Goal: Contribute content: Contribute content

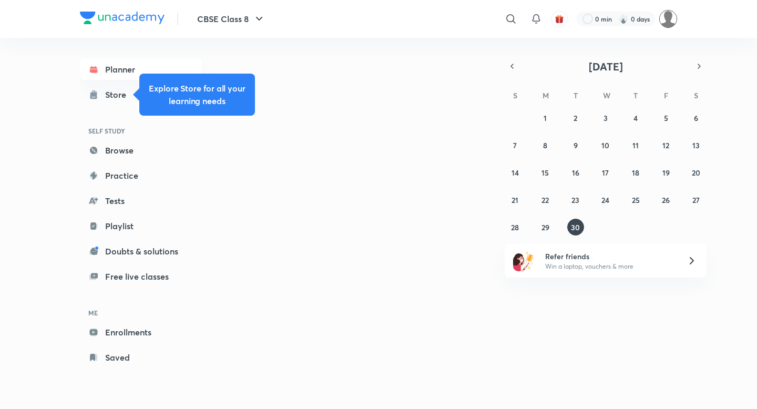
click at [667, 20] on img at bounding box center [668, 19] width 18 height 18
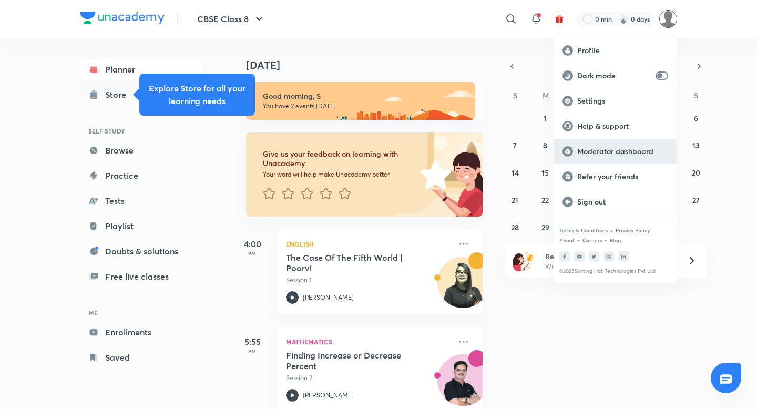
click at [590, 152] on p "Moderator dashboard" at bounding box center [622, 151] width 91 height 9
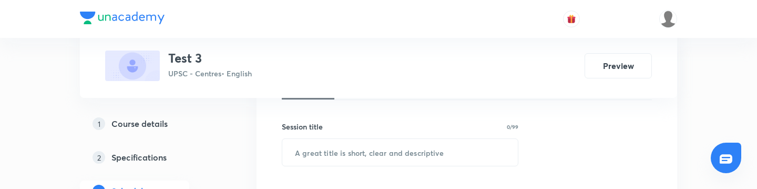
scroll to position [177, 0]
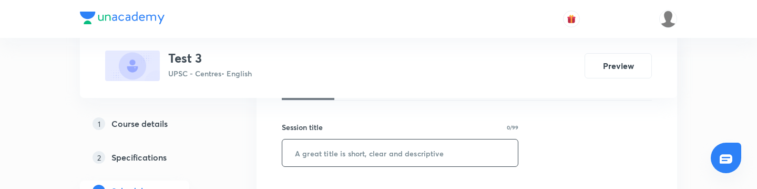
click at [361, 152] on input "text" at bounding box center [400, 152] width 236 height 27
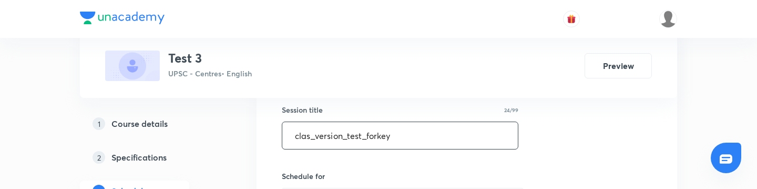
scroll to position [195, 0]
click at [310, 136] on input "clas_version_test_forkey" at bounding box center [400, 134] width 236 height 27
click at [311, 136] on input "clx_version_test_forkey" at bounding box center [400, 134] width 236 height 27
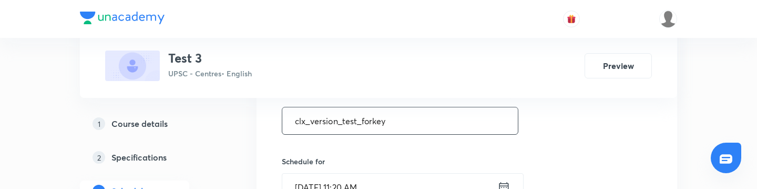
scroll to position [210, 0]
click at [371, 119] on input "clx_version_test_forkey" at bounding box center [400, 119] width 236 height 27
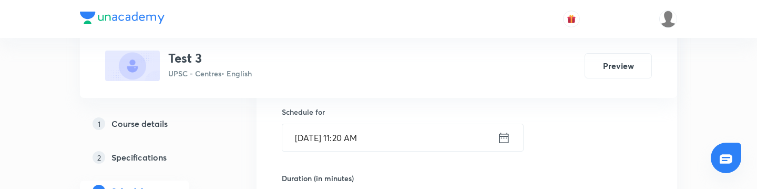
scroll to position [259, 0]
type input "clx_version_test_for_key"
click at [505, 140] on icon at bounding box center [503, 137] width 13 height 15
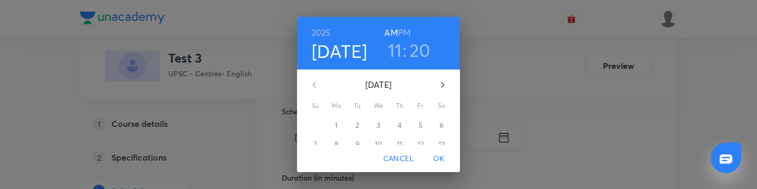
click at [395, 49] on h3 "11" at bounding box center [395, 50] width 14 height 22
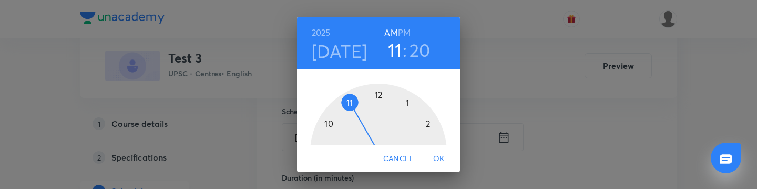
click at [374, 97] on div at bounding box center [378, 152] width 137 height 137
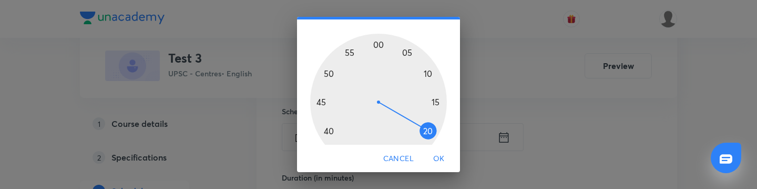
scroll to position [50, 0]
click at [437, 100] on div at bounding box center [378, 101] width 137 height 137
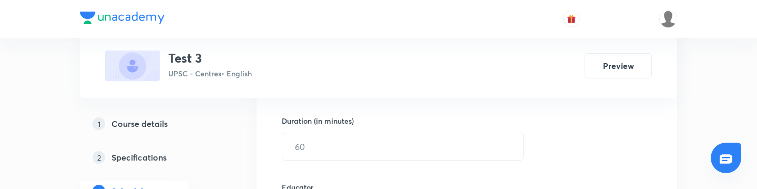
scroll to position [316, 0]
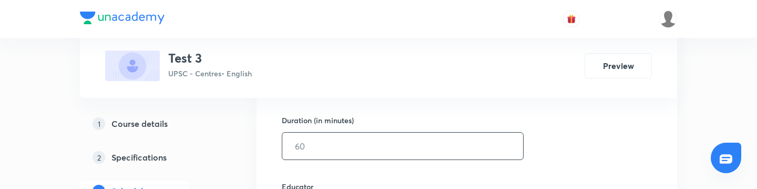
click at [334, 143] on input "text" at bounding box center [402, 145] width 241 height 27
type input "2"
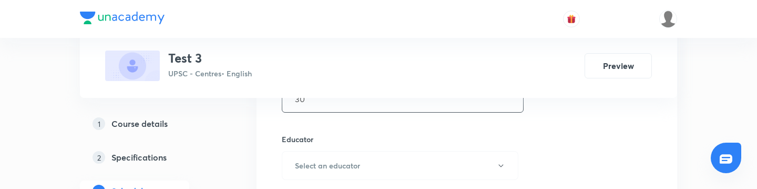
scroll to position [365, 0]
type input "30"
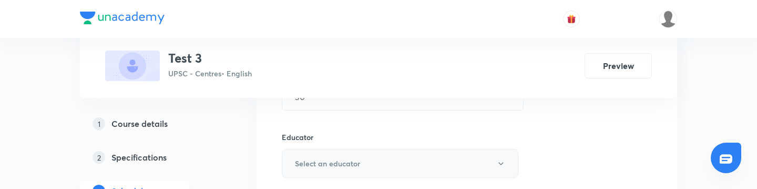
click at [353, 167] on h6 "Select an educator" at bounding box center [327, 163] width 65 height 11
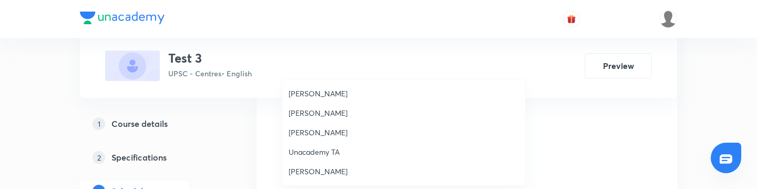
click at [330, 109] on span "Chayan Mehta" at bounding box center [404, 112] width 230 height 11
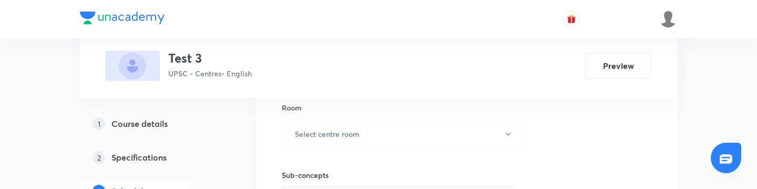
scroll to position [532, 0]
click at [321, 141] on button "Select centre room" at bounding box center [404, 131] width 244 height 29
click at [317, 157] on span "1203" at bounding box center [404, 151] width 230 height 11
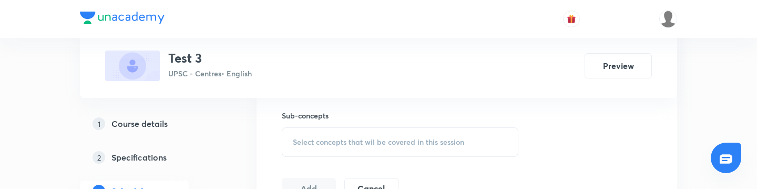
scroll to position [595, 0]
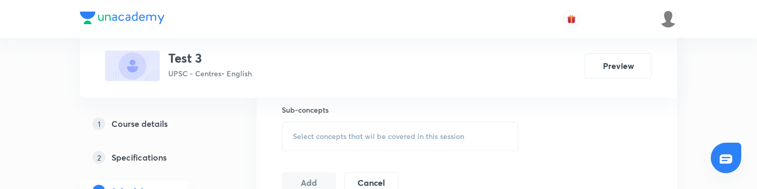
click at [322, 136] on span "Select concepts that wil be covered in this session" at bounding box center [378, 136] width 171 height 8
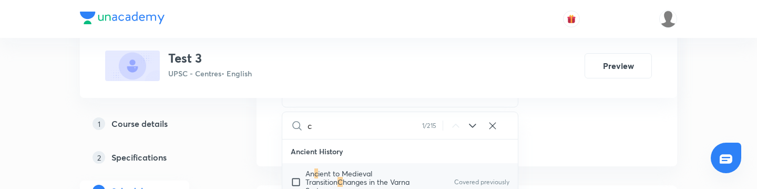
scroll to position [639, 0]
type input "c"
click at [294, 181] on input "checkbox" at bounding box center [298, 181] width 15 height 25
checkbox input "true"
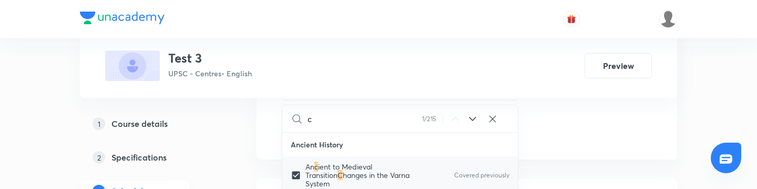
scroll to position [678, 0]
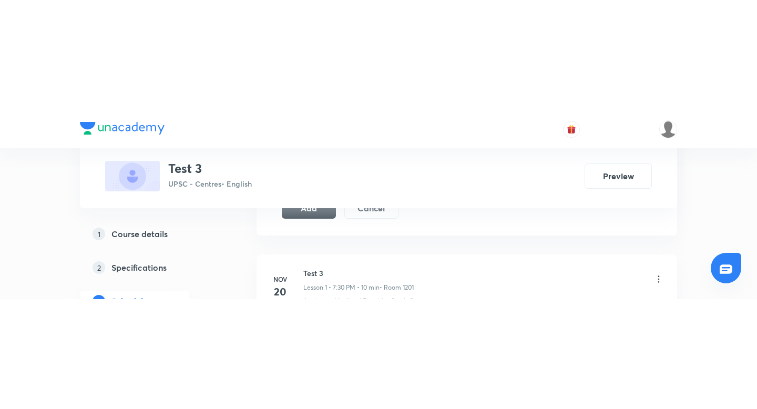
scroll to position [700, 0]
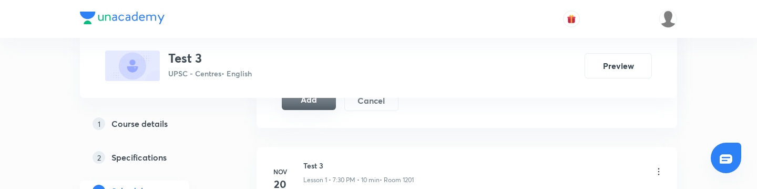
click at [313, 106] on button "Add" at bounding box center [309, 99] width 54 height 21
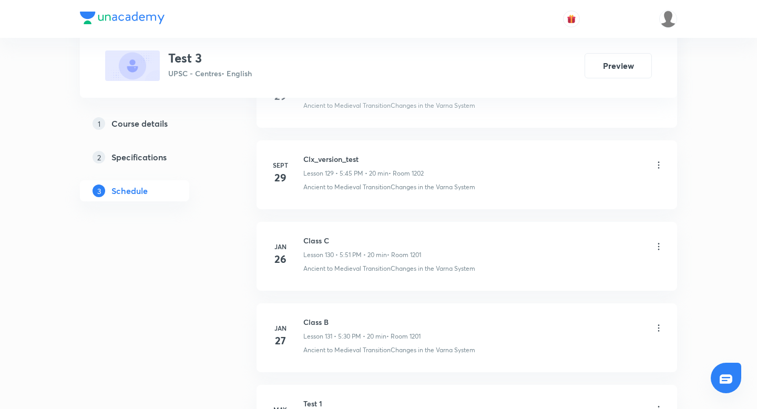
scroll to position [11006, 0]
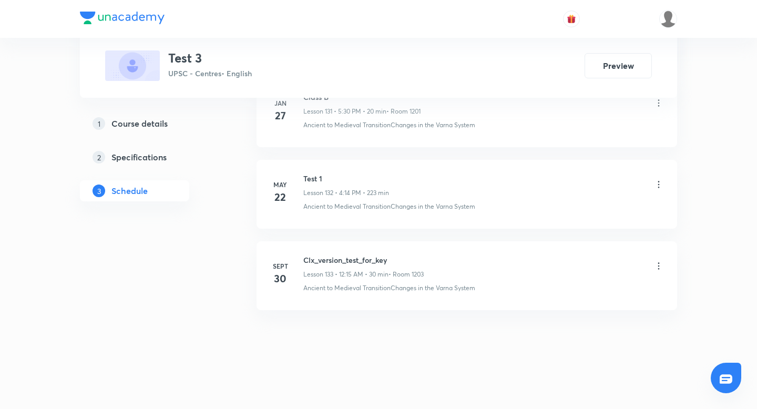
click at [353, 266] on div "Clx_version_test_for_key Lesson 133 • 12:15 AM • 30 min • Room 1203" at bounding box center [363, 266] width 120 height 25
click at [353, 260] on h6 "Clx_version_test_for_key" at bounding box center [363, 259] width 120 height 11
click at [657, 263] on icon at bounding box center [659, 266] width 11 height 11
click at [560, 291] on p "Edit" at bounding box center [563, 292] width 13 height 11
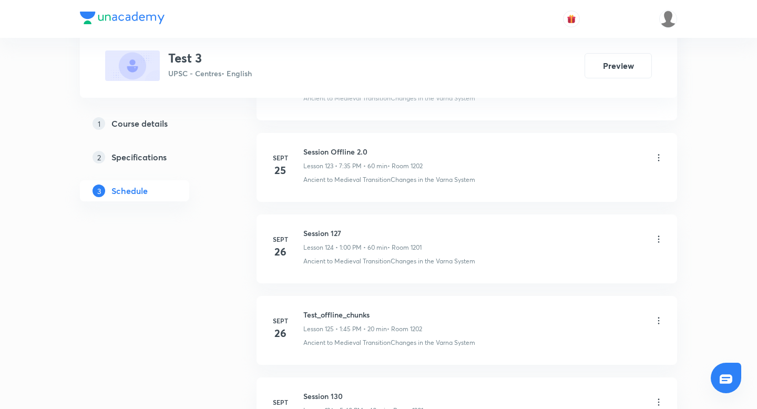
scroll to position [10179, 0]
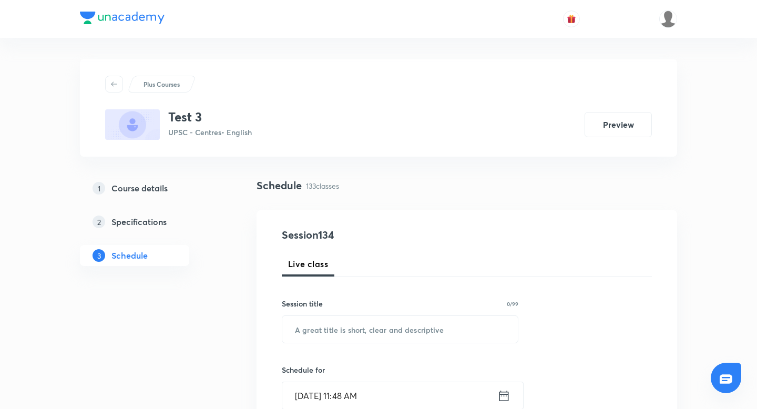
scroll to position [46, 0]
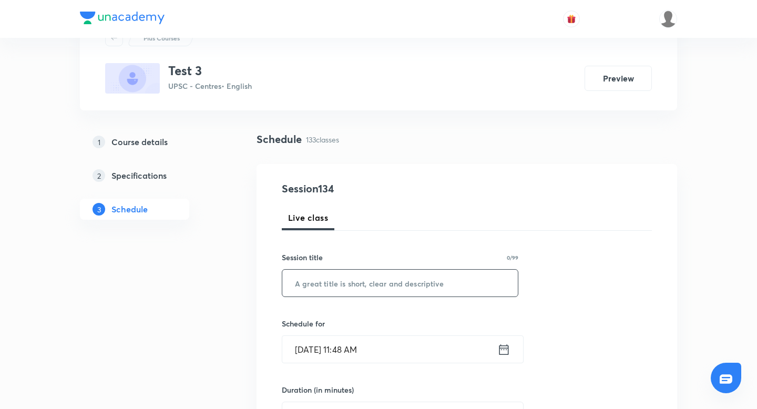
click at [311, 282] on input "text" at bounding box center [400, 283] width 236 height 27
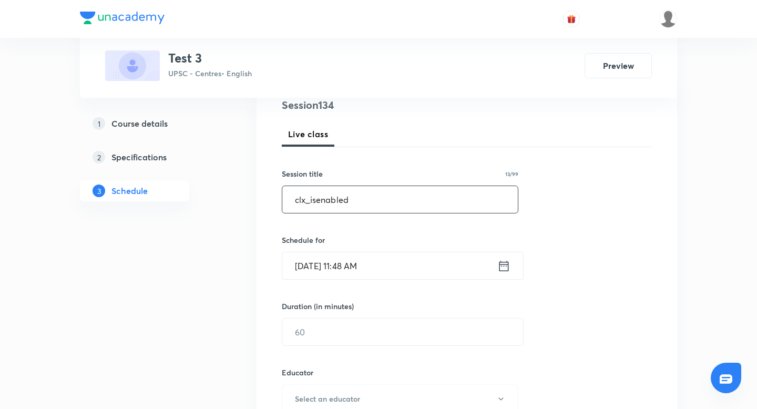
scroll to position [140, 0]
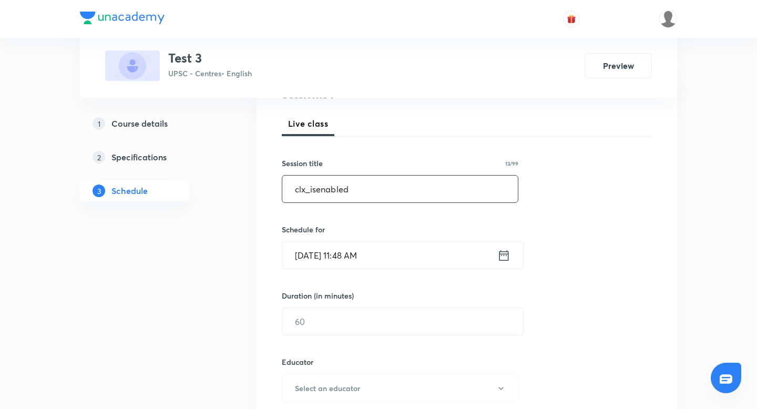
type input "clx_isenabled"
click at [504, 254] on icon at bounding box center [503, 255] width 9 height 11
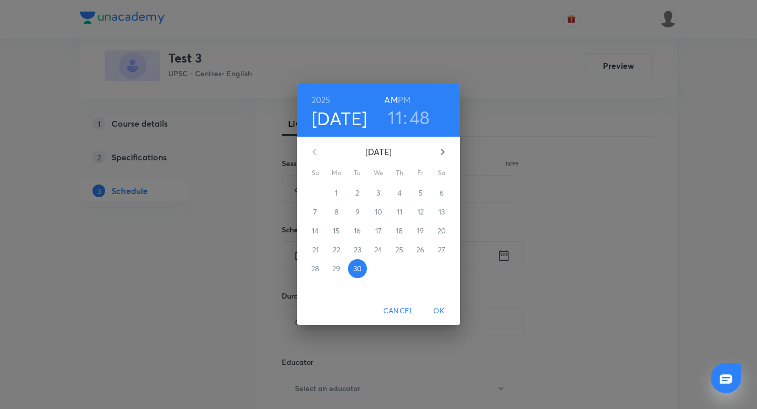
click at [395, 122] on h3 "11" at bounding box center [395, 117] width 14 height 22
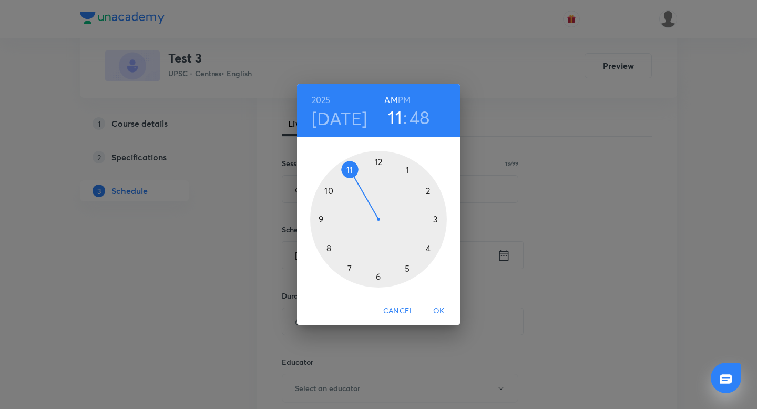
click at [377, 160] on div at bounding box center [378, 219] width 137 height 137
click at [427, 189] on div at bounding box center [378, 219] width 137 height 137
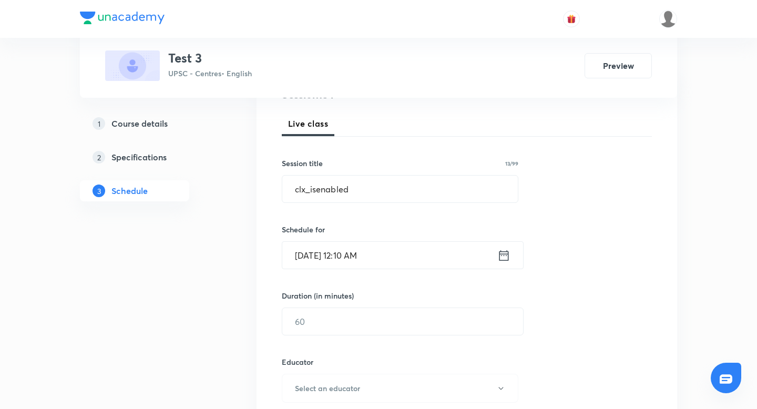
click at [507, 257] on icon at bounding box center [503, 255] width 13 height 15
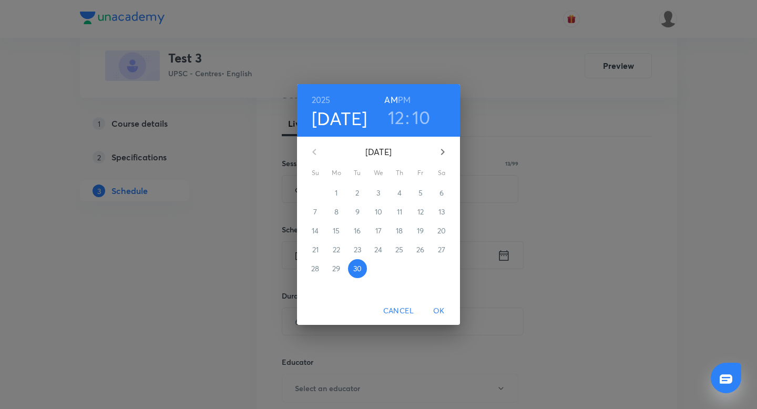
click at [409, 97] on h6 "PM" at bounding box center [404, 100] width 13 height 15
click at [438, 311] on span "OK" at bounding box center [438, 310] width 25 height 13
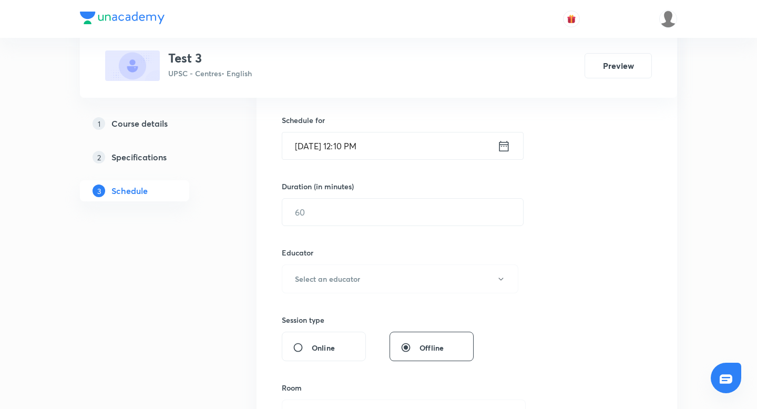
scroll to position [252, 0]
click at [410, 215] on input "text" at bounding box center [402, 210] width 241 height 27
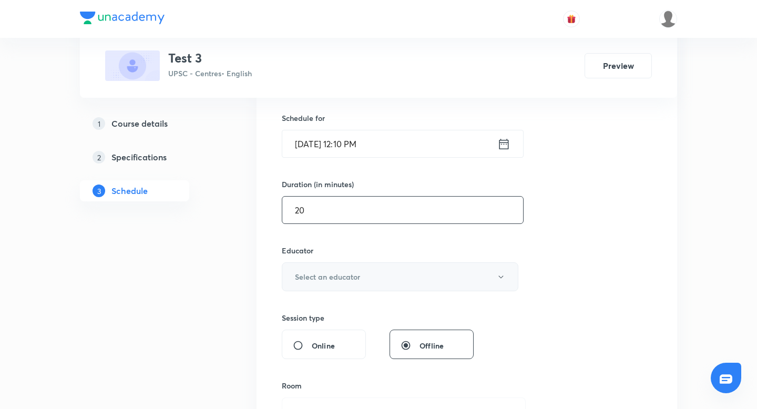
type input "20"
click at [374, 273] on button "Select an educator" at bounding box center [400, 276] width 237 height 29
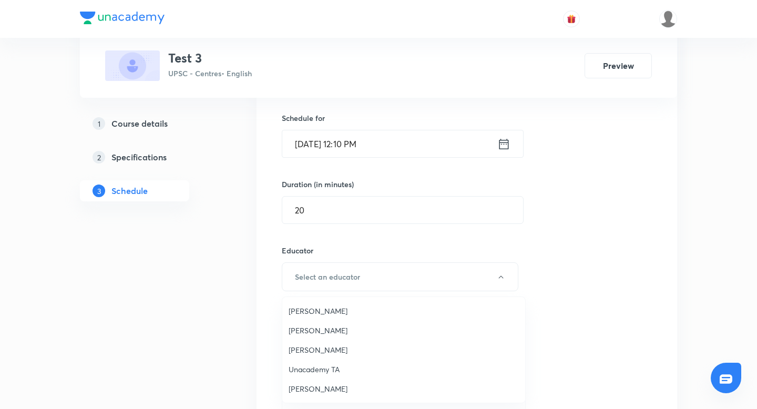
click at [363, 278] on div at bounding box center [378, 204] width 757 height 409
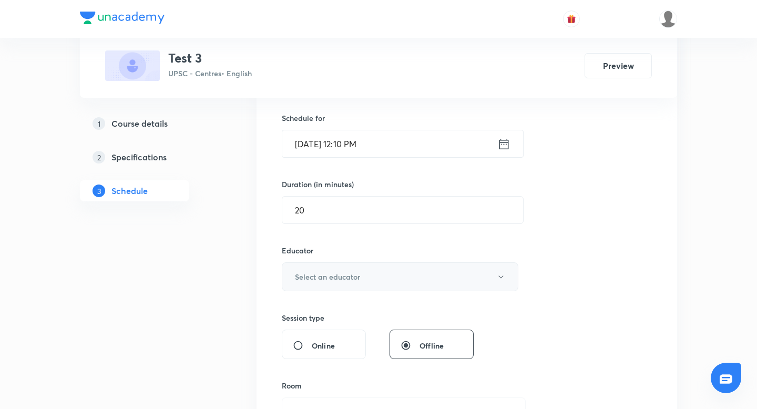
click at [354, 281] on h6 "Select an educator" at bounding box center [327, 276] width 65 height 11
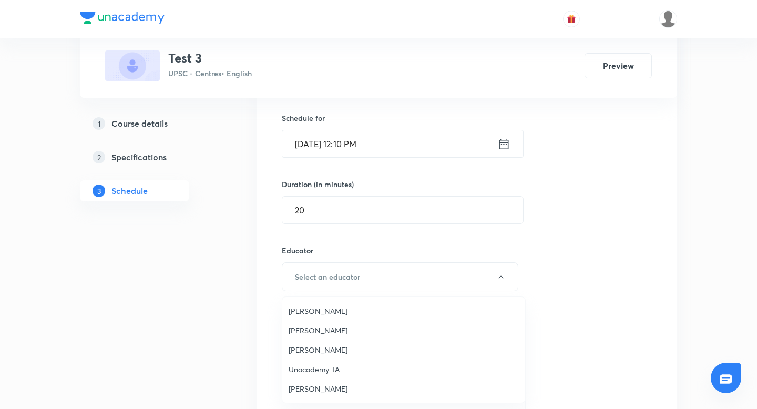
click at [328, 322] on li "Chayan Mehta" at bounding box center [403, 330] width 243 height 19
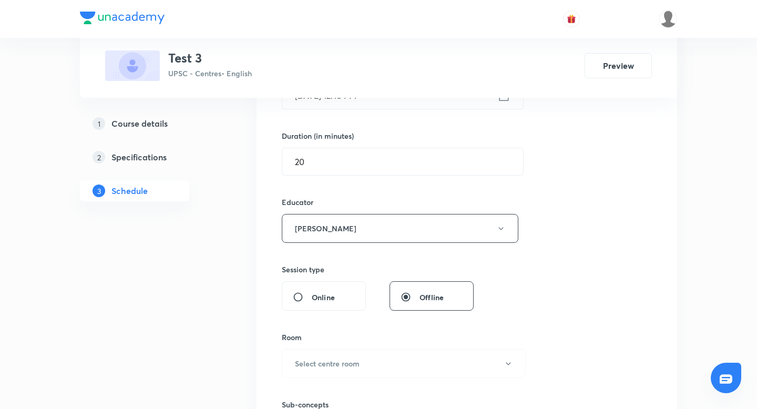
scroll to position [309, 0]
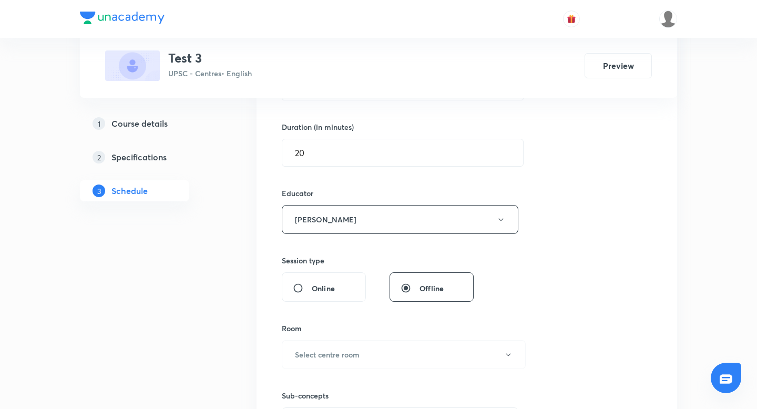
click at [402, 339] on div "Room Select centre room" at bounding box center [400, 346] width 237 height 46
click at [377, 359] on button "Select centre room" at bounding box center [404, 354] width 244 height 29
click at [328, 362] on li "1202" at bounding box center [403, 352] width 243 height 19
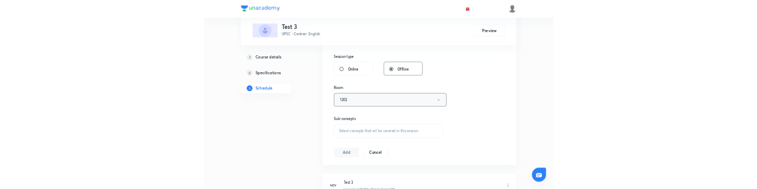
scroll to position [449, 0]
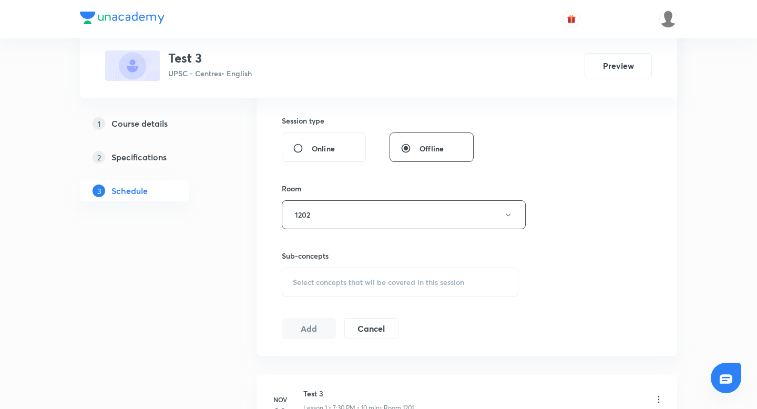
click at [323, 288] on div "Select concepts that wil be covered in this session" at bounding box center [400, 282] width 237 height 29
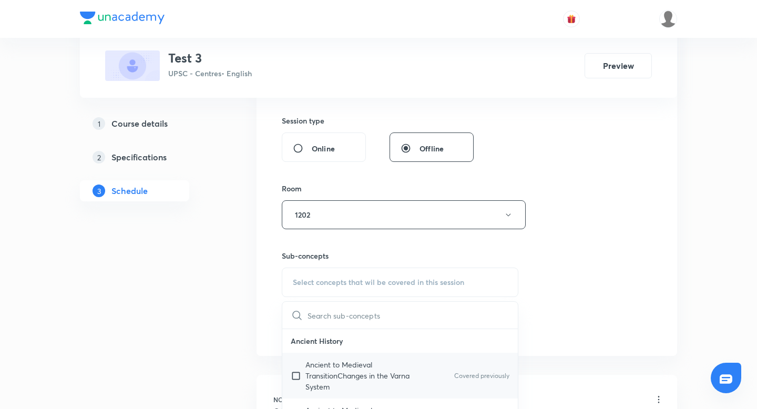
click at [300, 374] on input "checkbox" at bounding box center [298, 375] width 15 height 33
checkbox input "true"
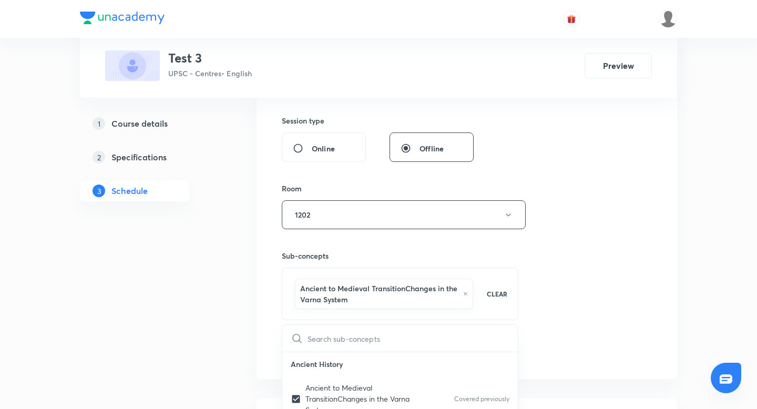
click at [264, 326] on div "Session 134 Live class Session title 13/99 clx_isenabled ​ Schedule for Sept 30…" at bounding box center [467, 70] width 421 height 618
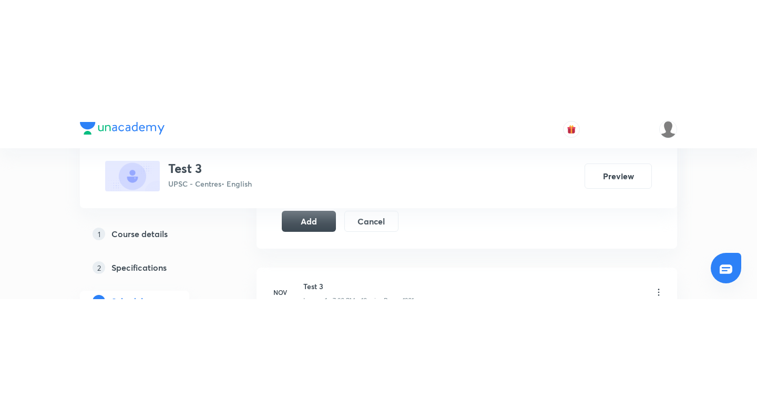
scroll to position [688, 0]
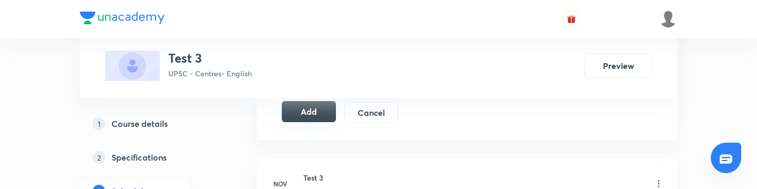
click at [312, 113] on button "Add" at bounding box center [309, 111] width 54 height 21
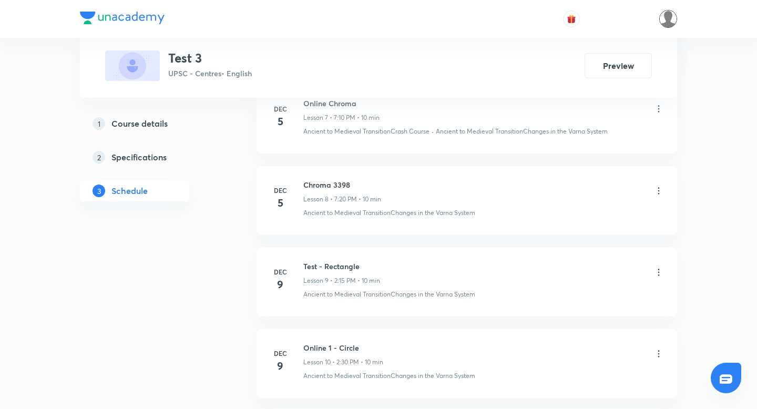
click at [665, 16] on img at bounding box center [668, 19] width 18 height 18
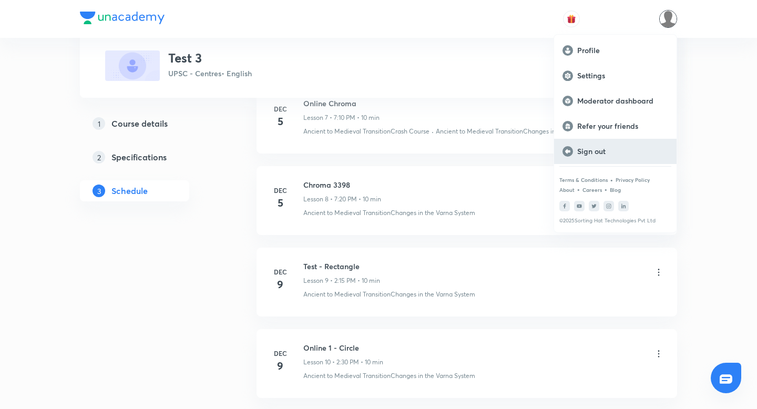
click at [590, 156] on p "Sign out" at bounding box center [622, 151] width 91 height 9
